Goal: Information Seeking & Learning: Learn about a topic

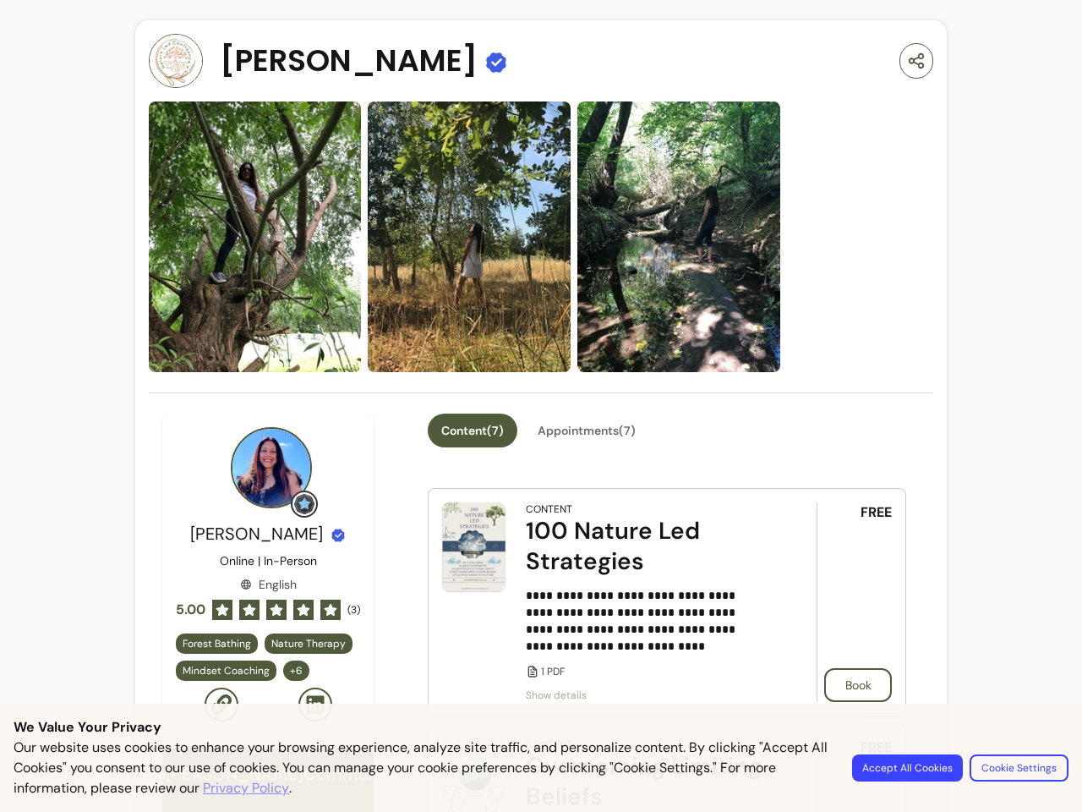
click at [910, 768] on button "Accept All Cookies" at bounding box center [907, 767] width 111 height 27
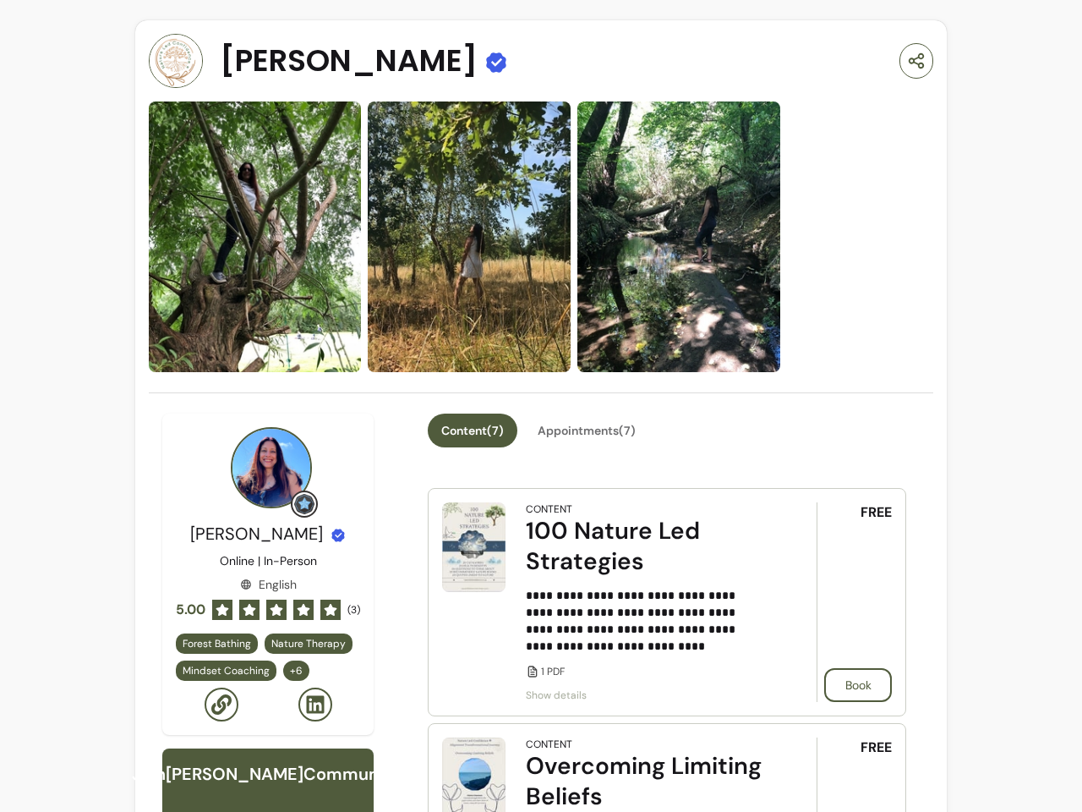
click at [907, 61] on icon "button" at bounding box center [916, 61] width 19 height 20
click at [534, 237] on img at bounding box center [469, 236] width 203 height 271
click at [292, 671] on span "+ 6" at bounding box center [296, 671] width 19 height 14
click at [473, 430] on span "[MEDICAL_DATA] (NLP)" at bounding box center [443, 432] width 111 height 14
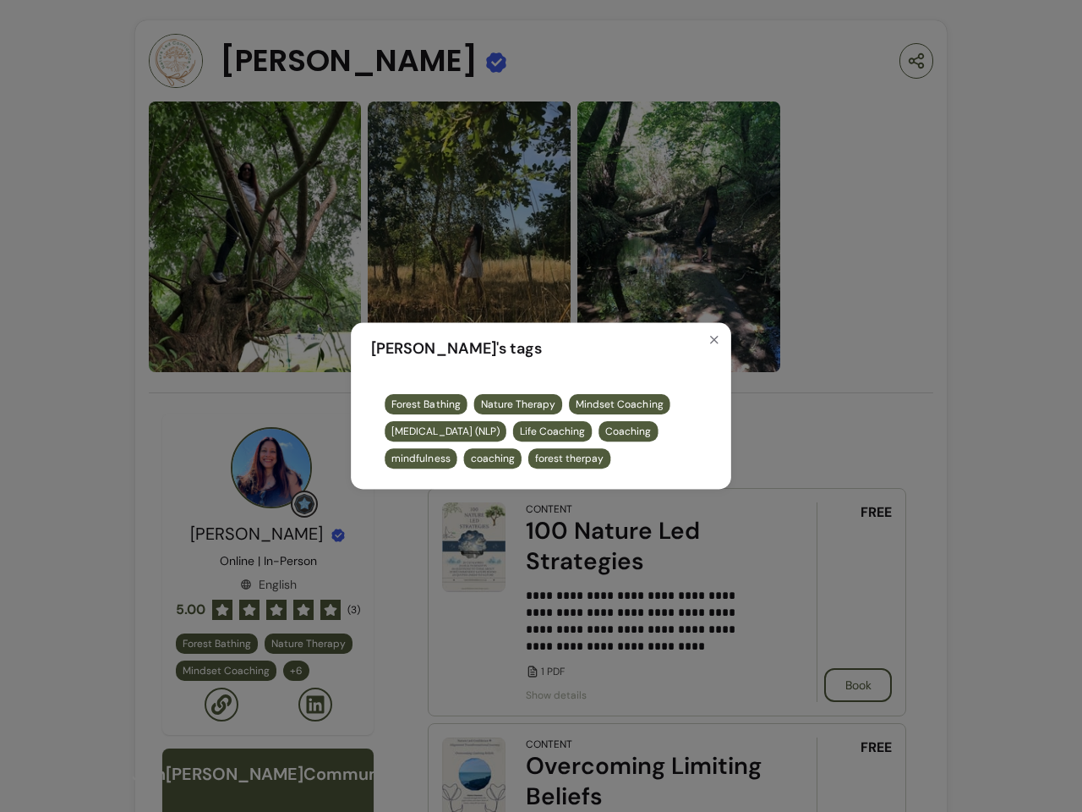
click at [585, 430] on span "Life Coaching" at bounding box center [552, 431] width 65 height 14
click at [640, 621] on div "[PERSON_NAME] 's tags Forest Bathing Nature Therapy Mindset Coaching [MEDICAL_D…" at bounding box center [541, 406] width 1082 height 812
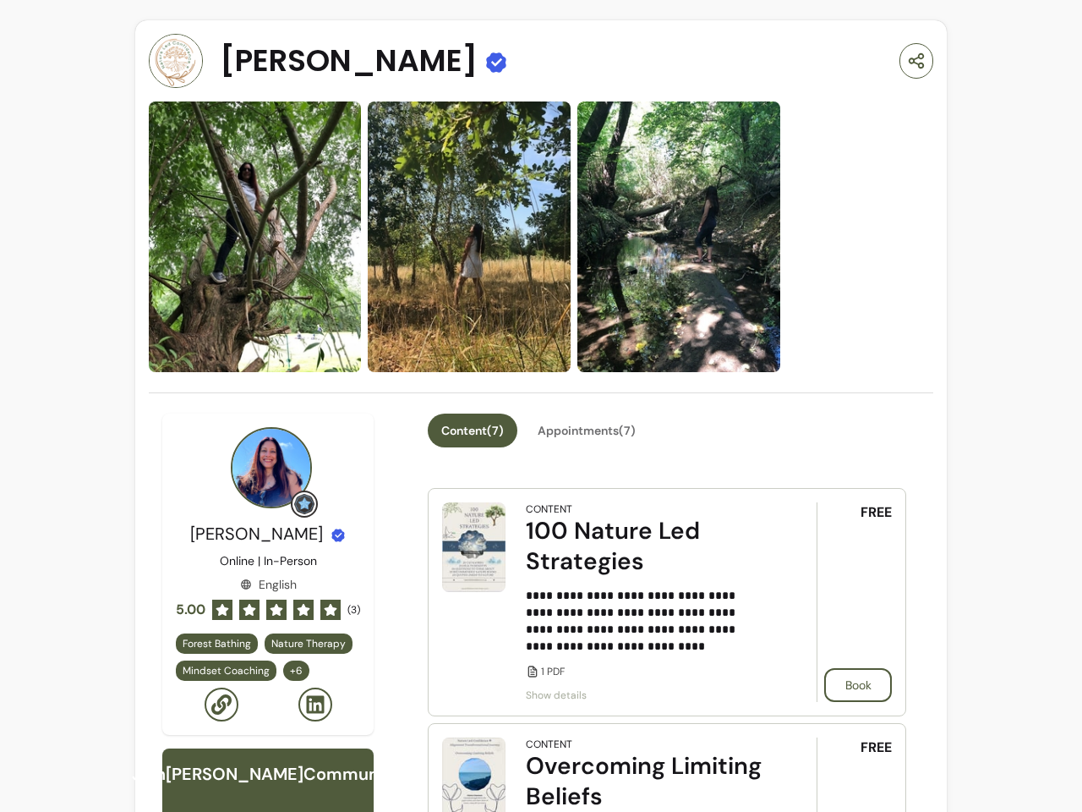
click at [640, 695] on div "[PERSON_NAME] 's tags Forest Bathing Nature Therapy Mindset Coaching [MEDICAL_D…" at bounding box center [541, 406] width 1082 height 812
